Goal: Find contact information: Find contact information

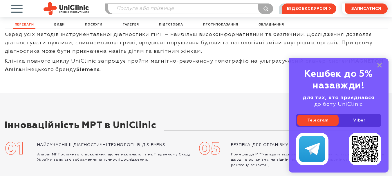
scroll to position [87, 0]
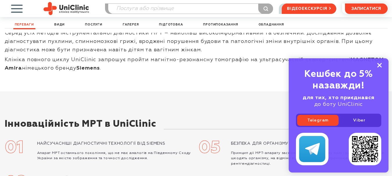
click at [377, 65] on icon at bounding box center [379, 65] width 5 height 5
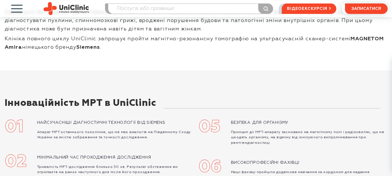
scroll to position [0, 0]
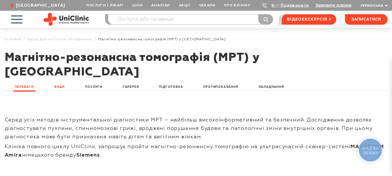
click at [62, 84] on link "Види" at bounding box center [59, 87] width 13 height 7
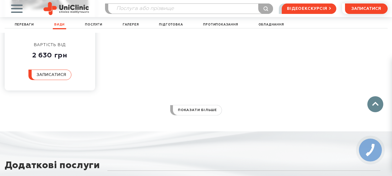
scroll to position [647, 0]
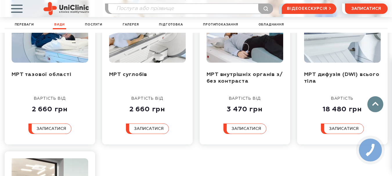
click at [17, 9] on span "button" at bounding box center [17, 9] width 24 height 24
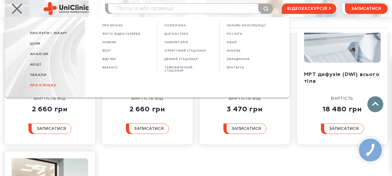
click at [43, 85] on span "Про клініку" at bounding box center [43, 85] width 26 height 4
click at [239, 69] on span "КОНТАКТИ" at bounding box center [234, 67] width 17 height 3
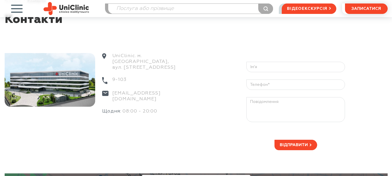
scroll to position [29, 0]
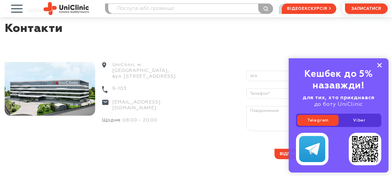
click at [378, 65] on icon at bounding box center [379, 65] width 5 height 5
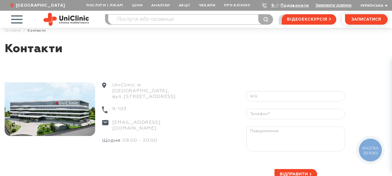
scroll to position [0, 0]
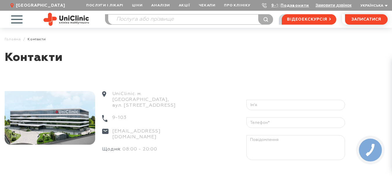
click at [14, 18] on span "button" at bounding box center [17, 19] width 24 height 24
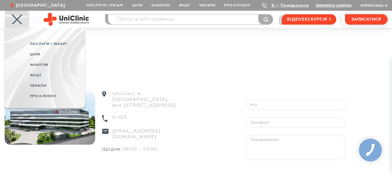
click at [14, 18] on span "button" at bounding box center [17, 19] width 24 height 24
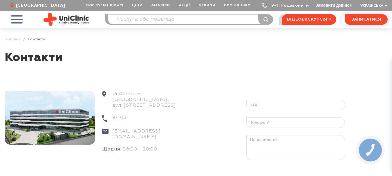
click at [300, 4] on link "Подзвонити" at bounding box center [294, 5] width 28 height 4
click at [275, 4] on link "9-103" at bounding box center [277, 5] width 13 height 4
